Goal: Task Accomplishment & Management: Use online tool/utility

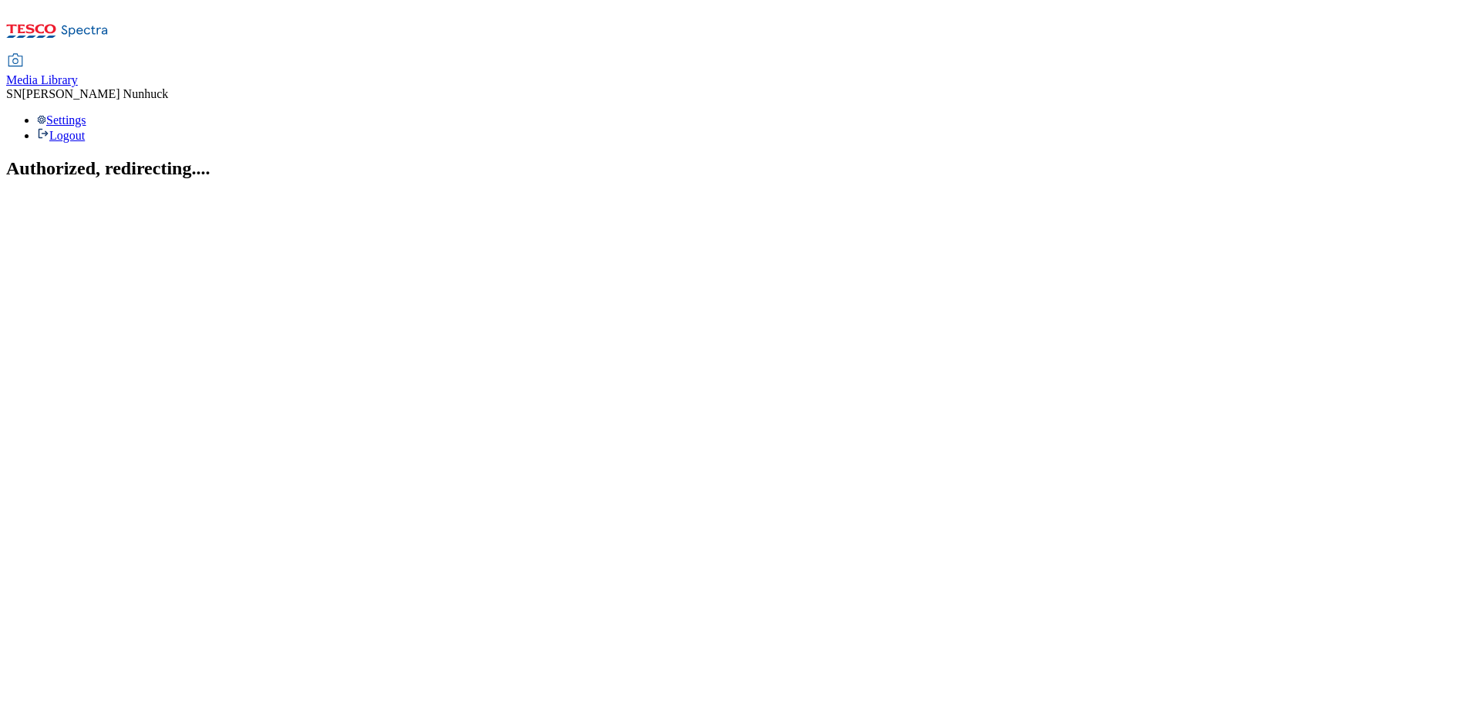
click at [78, 73] on div "Media Library" at bounding box center [42, 80] width 72 height 14
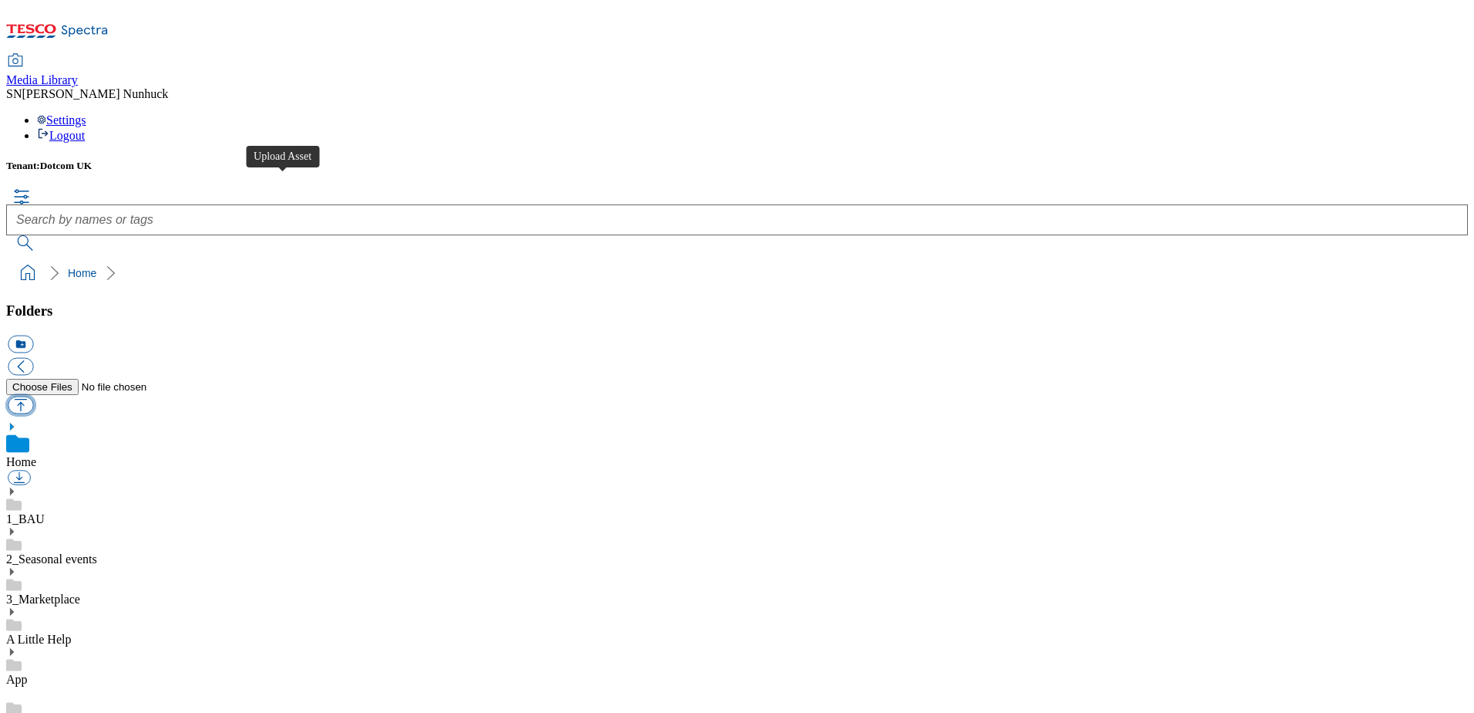
click at [33, 396] on button "button" at bounding box center [20, 405] width 25 height 18
